Goal: Participate in discussion: Engage in conversation with other users on a specific topic

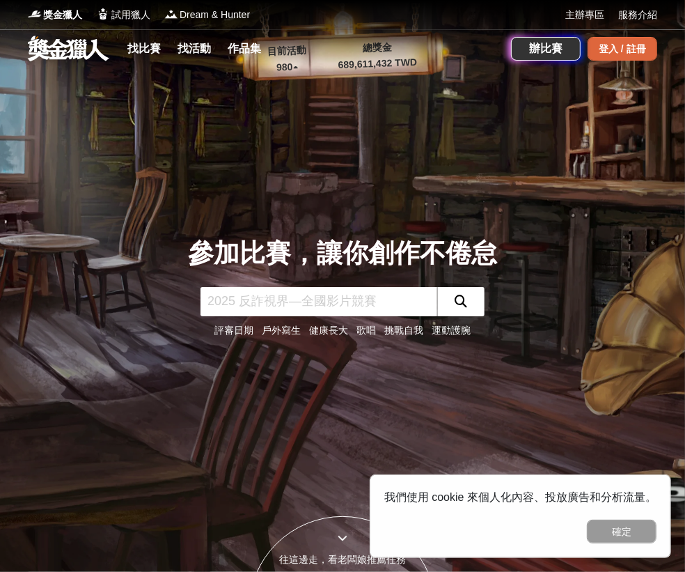
click at [609, 47] on div "登入 / 註冊" at bounding box center [623, 49] width 70 height 24
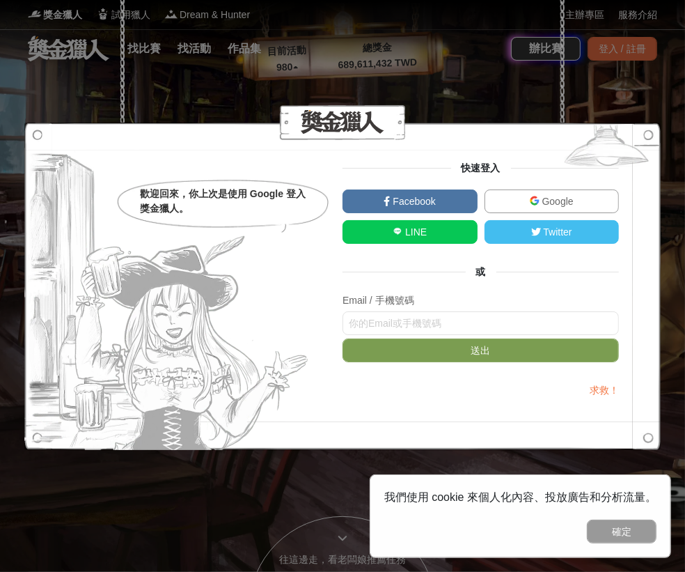
click at [529, 192] on link "Google" at bounding box center [552, 201] width 135 height 24
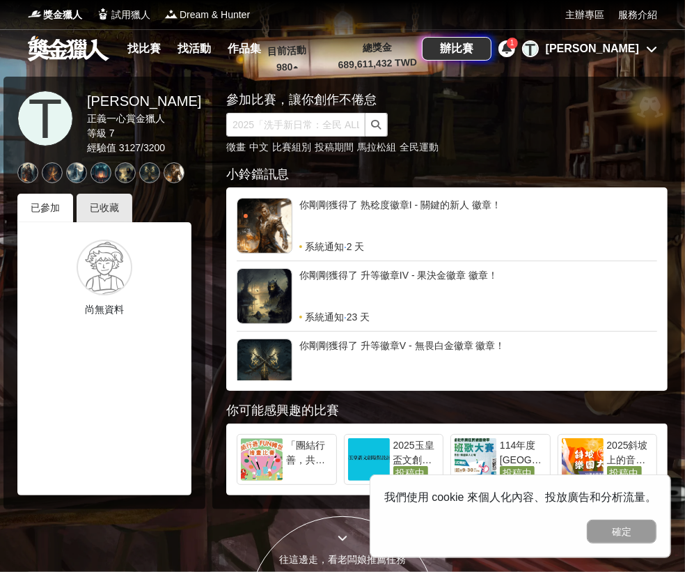
click at [512, 51] on icon at bounding box center [507, 47] width 10 height 11
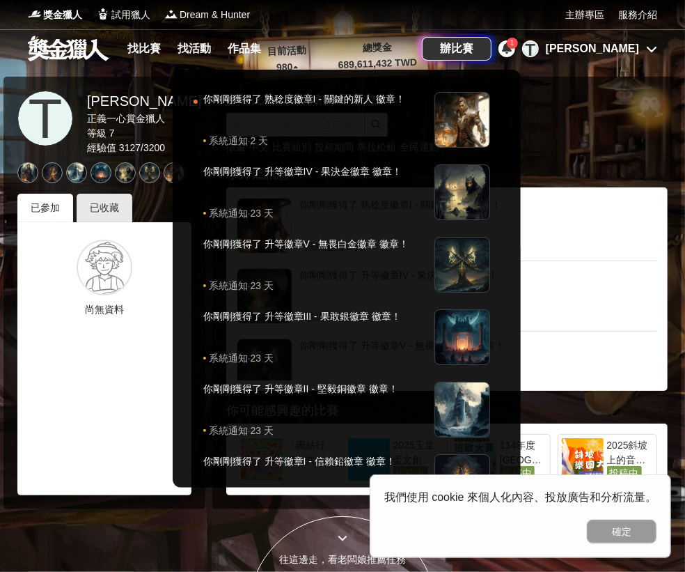
click at [569, 115] on div at bounding box center [342, 286] width 685 height 572
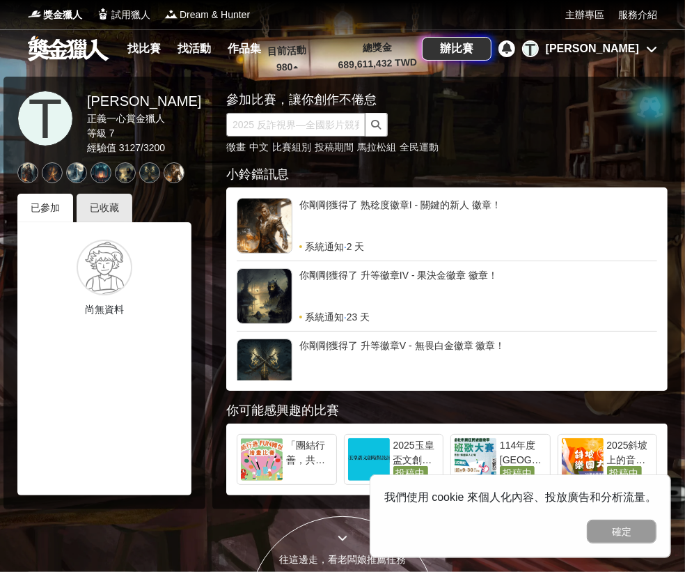
click at [338, 127] on input "text" at bounding box center [295, 125] width 139 height 24
type input "消防"
click button "submit" at bounding box center [377, 125] width 22 height 24
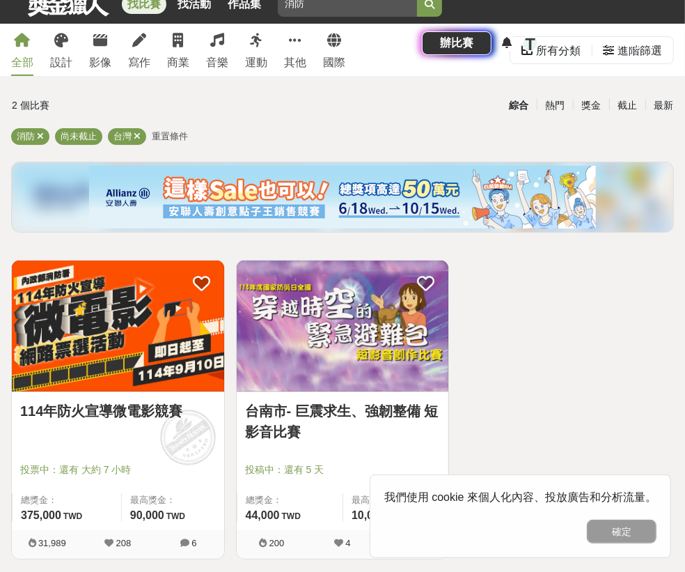
scroll to position [70, 0]
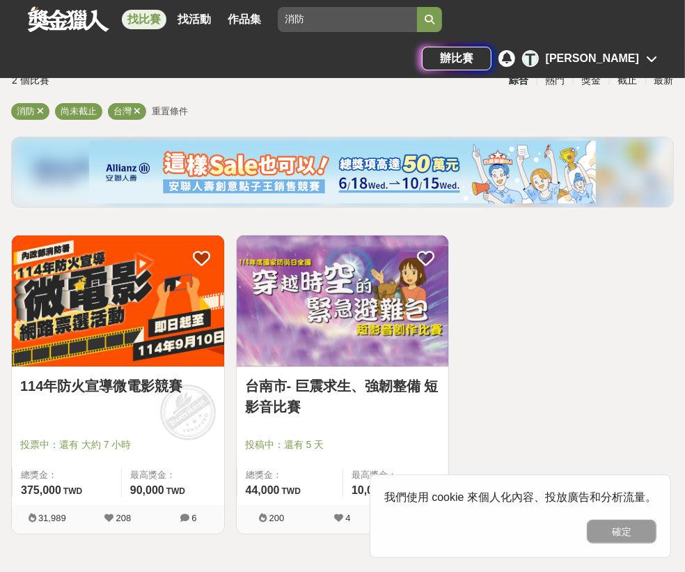
click at [72, 317] on img at bounding box center [118, 300] width 212 height 131
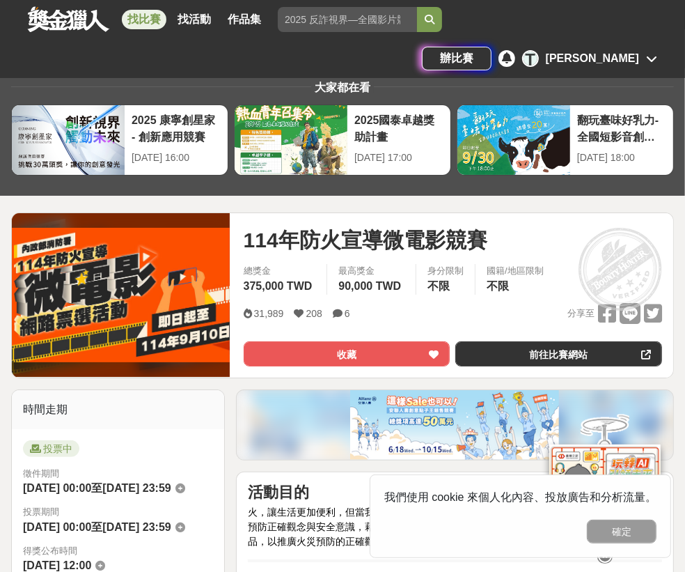
click at [0, 0] on link "前往比賽網站" at bounding box center [0, 0] width 0 height 0
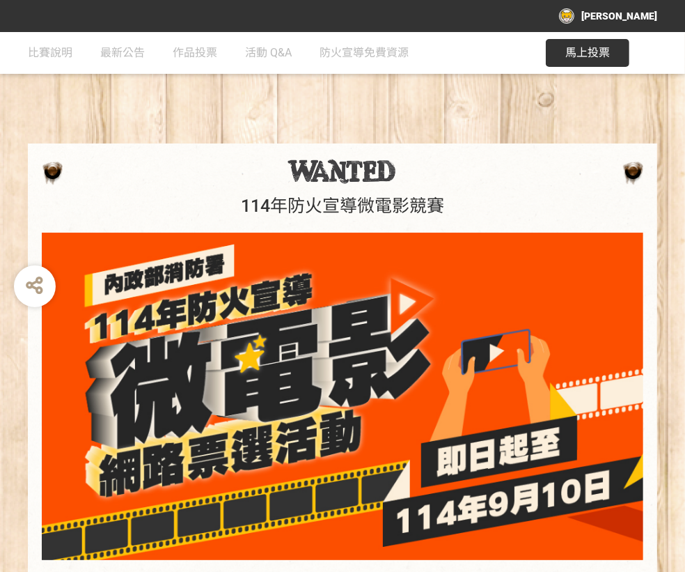
click at [566, 62] on button "馬上投票" at bounding box center [588, 53] width 84 height 28
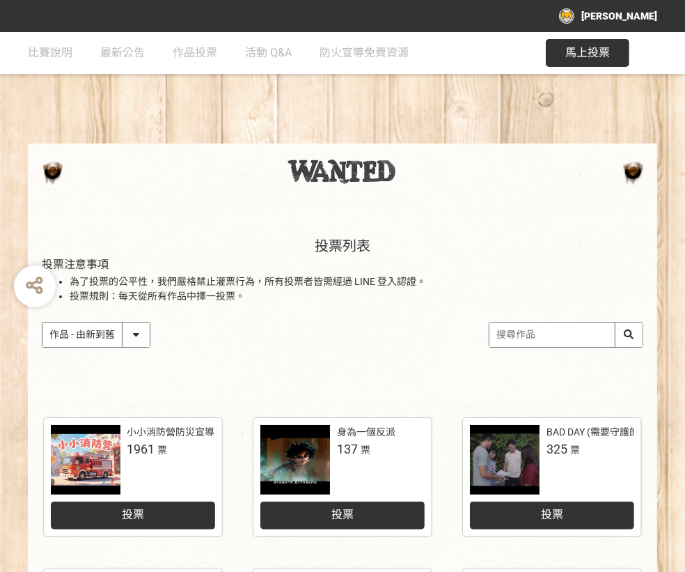
click at [141, 329] on select "作品 - 由新到舊 作品 - 由舊到新 票數 - 由多到少 票數 - 由少到多" at bounding box center [95, 335] width 107 height 24
select select "vote"
click at [42, 323] on select "作品 - 由新到舊 作品 - 由舊到新 票數 - 由多到少 票數 - 由少到多" at bounding box center [95, 335] width 107 height 24
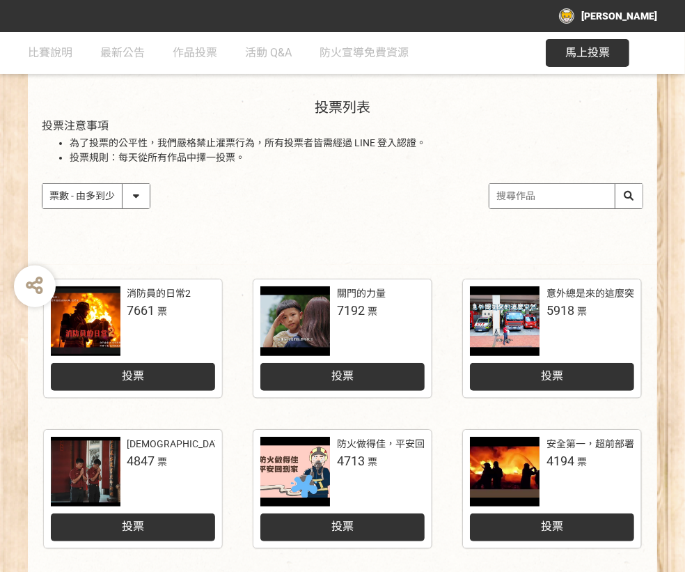
scroll to position [139, 0]
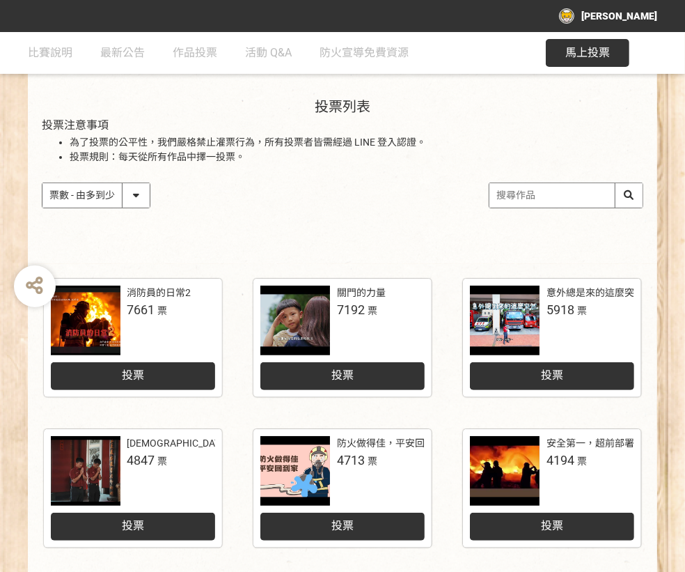
click at [501, 379] on div "投票" at bounding box center [552, 376] width 164 height 28
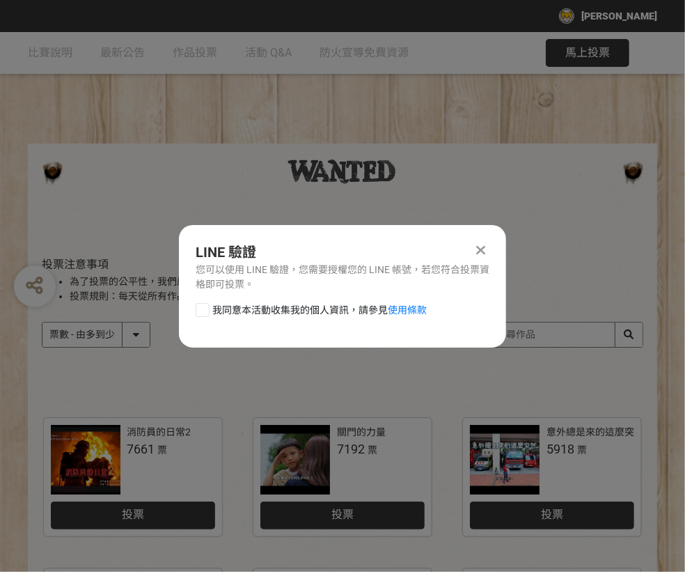
scroll to position [0, 0]
click at [204, 313] on div at bounding box center [203, 310] width 14 height 14
checkbox input "true"
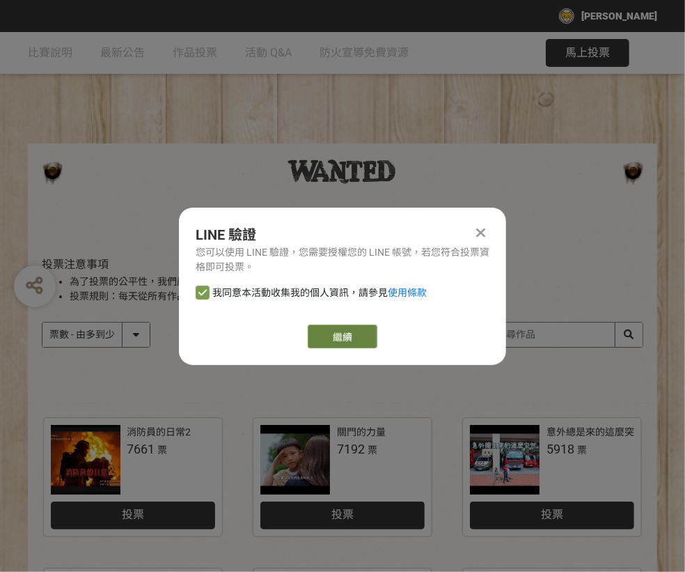
click at [343, 334] on link "繼續" at bounding box center [343, 337] width 70 height 24
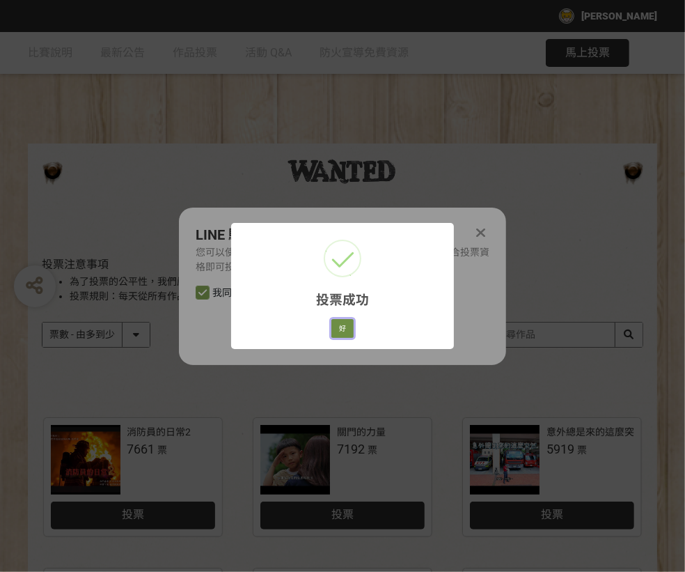
click at [349, 327] on button "好" at bounding box center [343, 329] width 22 height 20
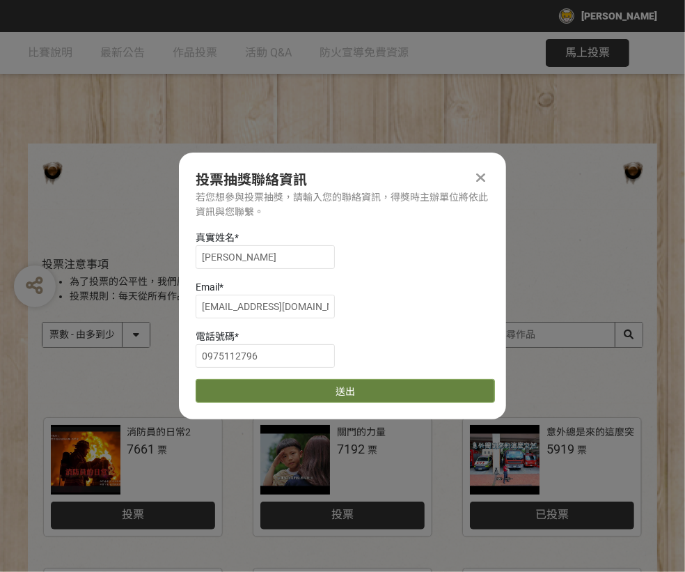
click at [368, 396] on button "送出" at bounding box center [346, 391] width 300 height 24
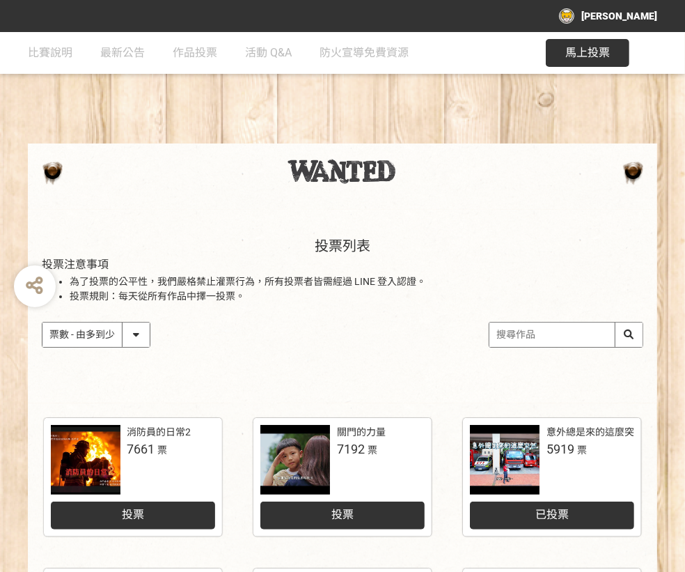
click at [602, 17] on div "[PERSON_NAME]" at bounding box center [608, 15] width 98 height 15
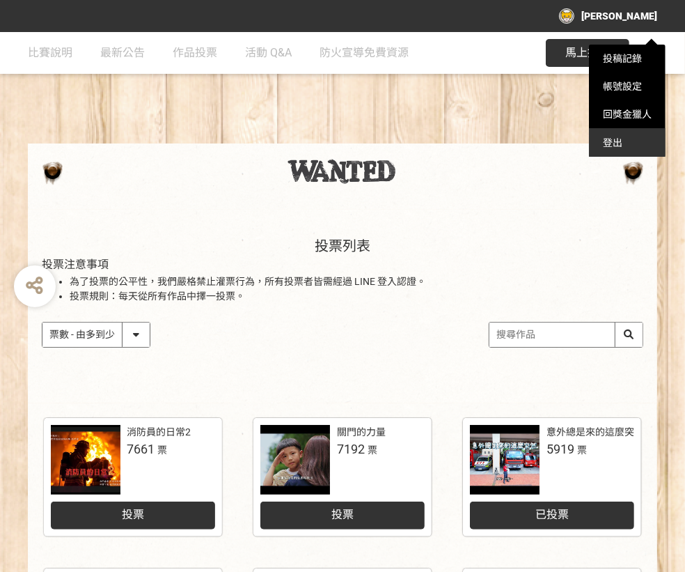
click at [627, 133] on div "登出" at bounding box center [627, 143] width 77 height 28
